Goal: Information Seeking & Learning: Learn about a topic

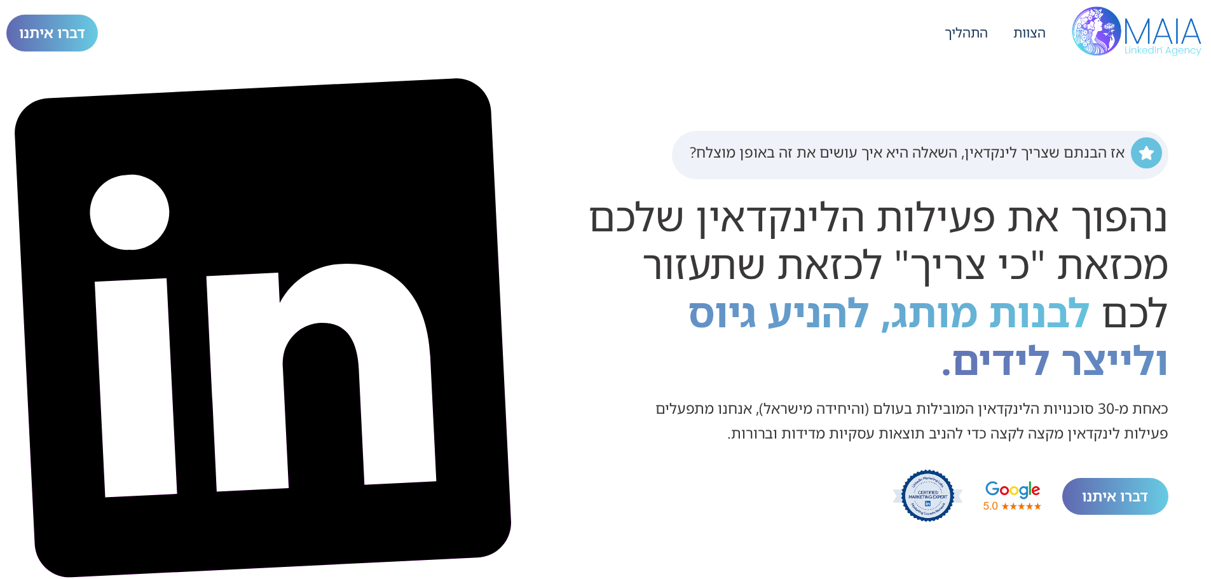
click at [1152, 109] on div "אז הבנתם שצריך לינקדאין, השאלה היא איך עושים את זה באופן מוצלח? נהפוך את פעילות…" at bounding box center [605, 327] width 1198 height 525
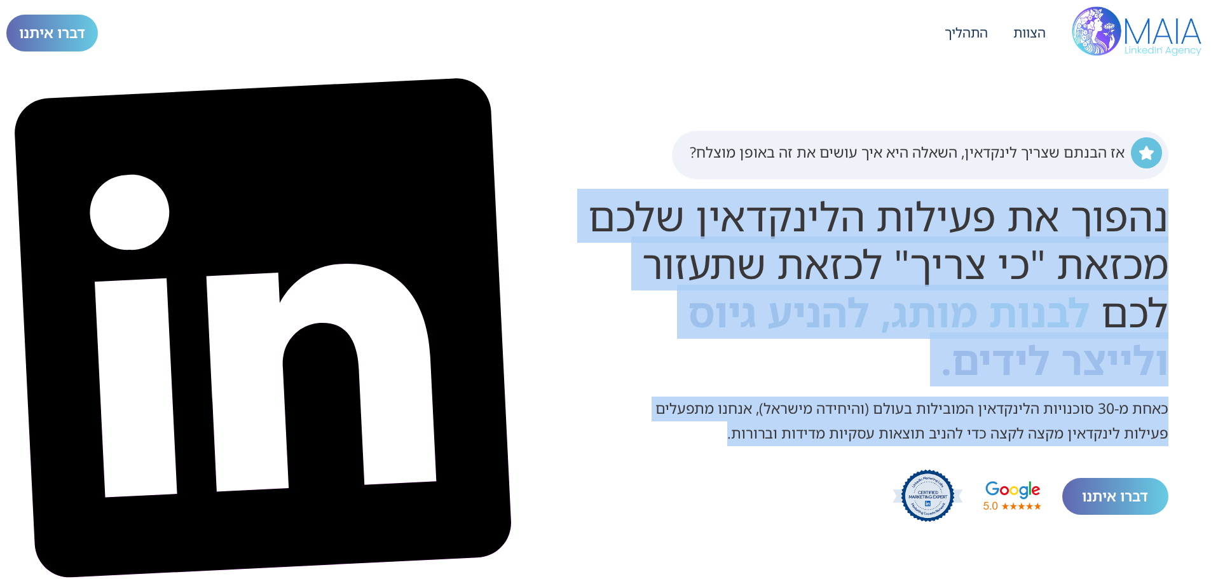
drag, startPoint x: 1131, startPoint y: 145, endPoint x: 651, endPoint y: 450, distance: 568.6
click at [651, 450] on div "אז הבנתם שצריך לינקדאין, השאלה היא איך עושים את זה באופן מוצלח? נהפוך את פעילות…" at bounding box center [867, 327] width 673 height 393
click at [658, 447] on div "כאחת מ-30 סוכנויות הלינקדאין המובילות בעולם (והיחידה מישראל), אנחנו מתפעלים פעי…" at bounding box center [908, 426] width 520 height 58
click at [695, 428] on p "כאחת מ-30 סוכנויות הלינקדאין המובילות בעולם (והיחידה מישראל), אנחנו מתפעלים פעי…" at bounding box center [908, 422] width 520 height 50
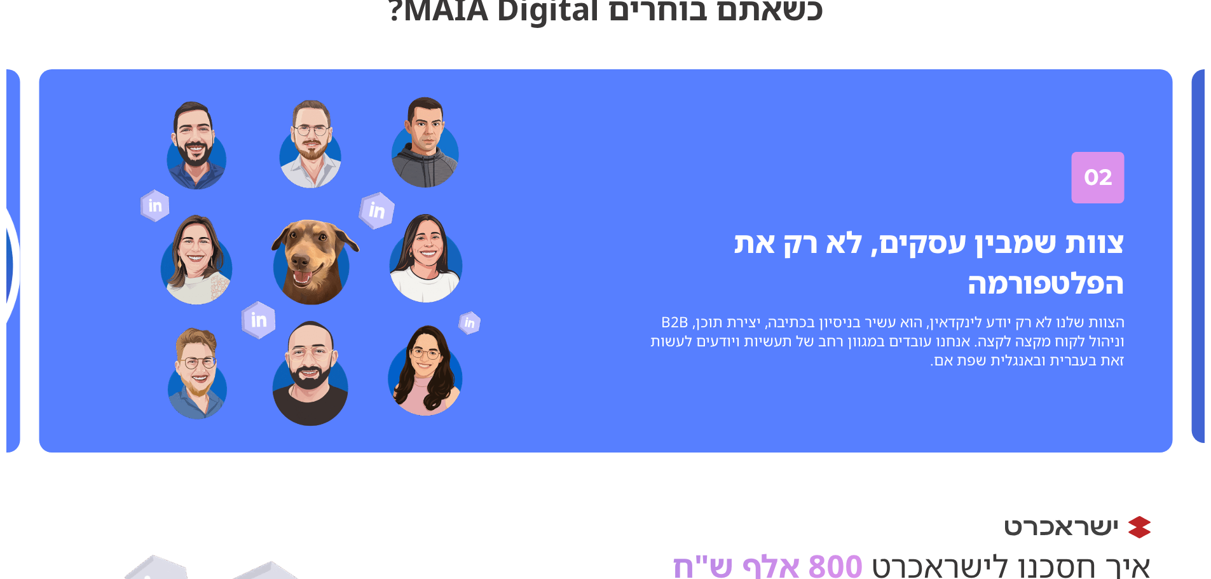
scroll to position [3495, 0]
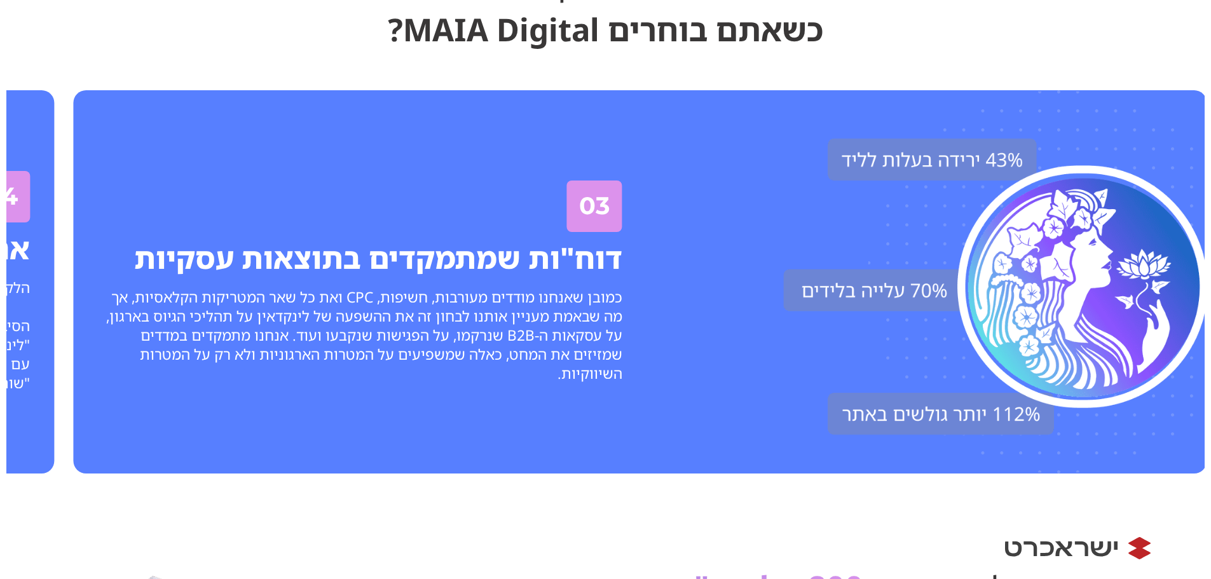
click at [839, 393] on img "3 / 4" at bounding box center [995, 281] width 424 height 383
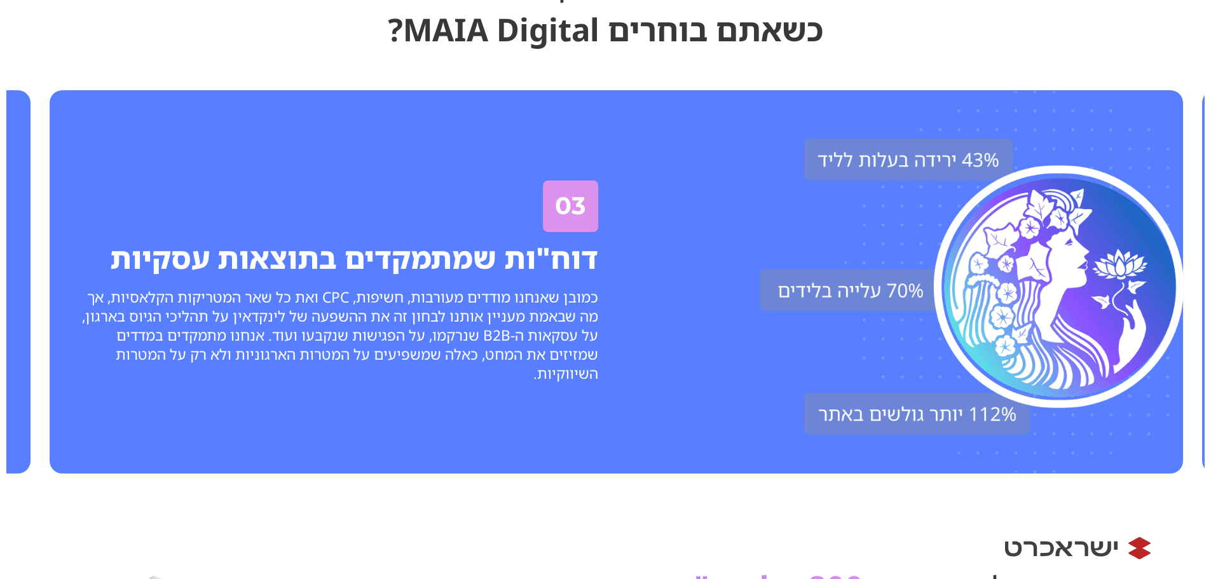
click at [793, 416] on img "3 / 4" at bounding box center [971, 281] width 424 height 383
